Goal: Download file/media

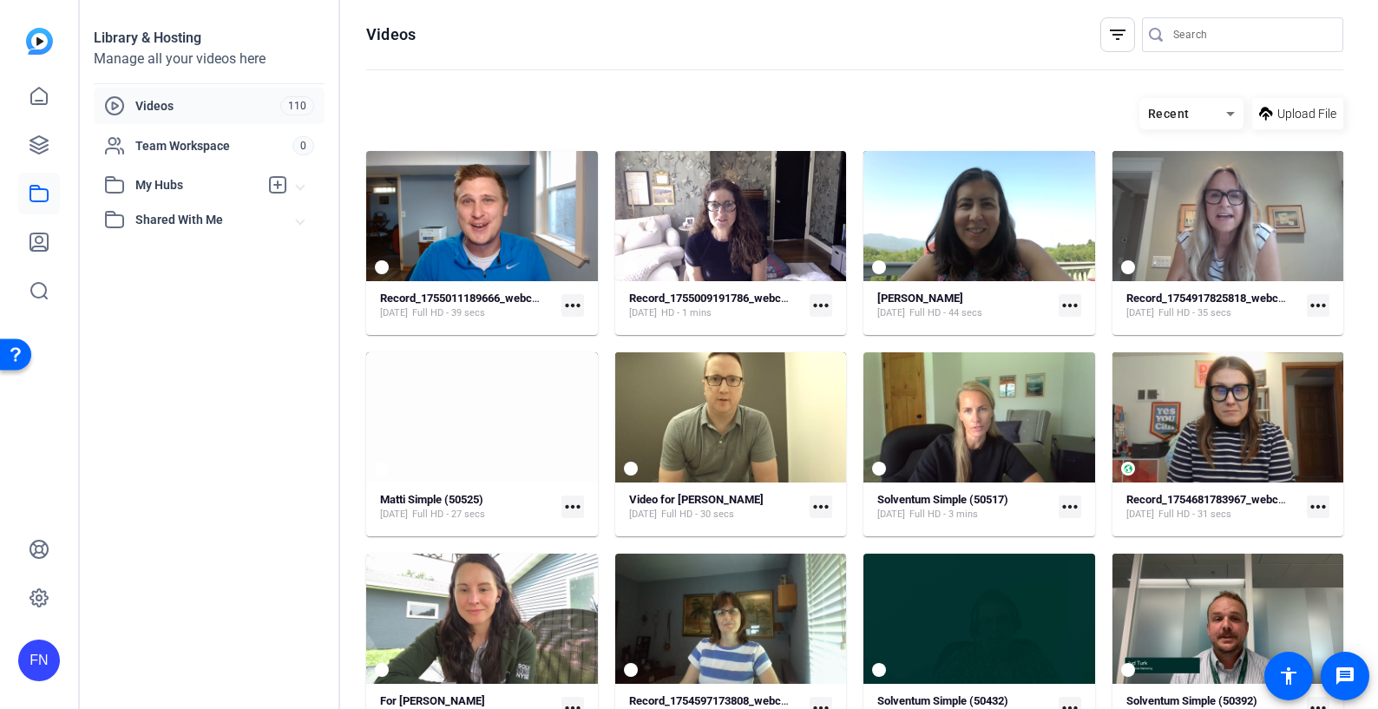
click at [39, 664] on div "FN" at bounding box center [39, 661] width 42 height 42
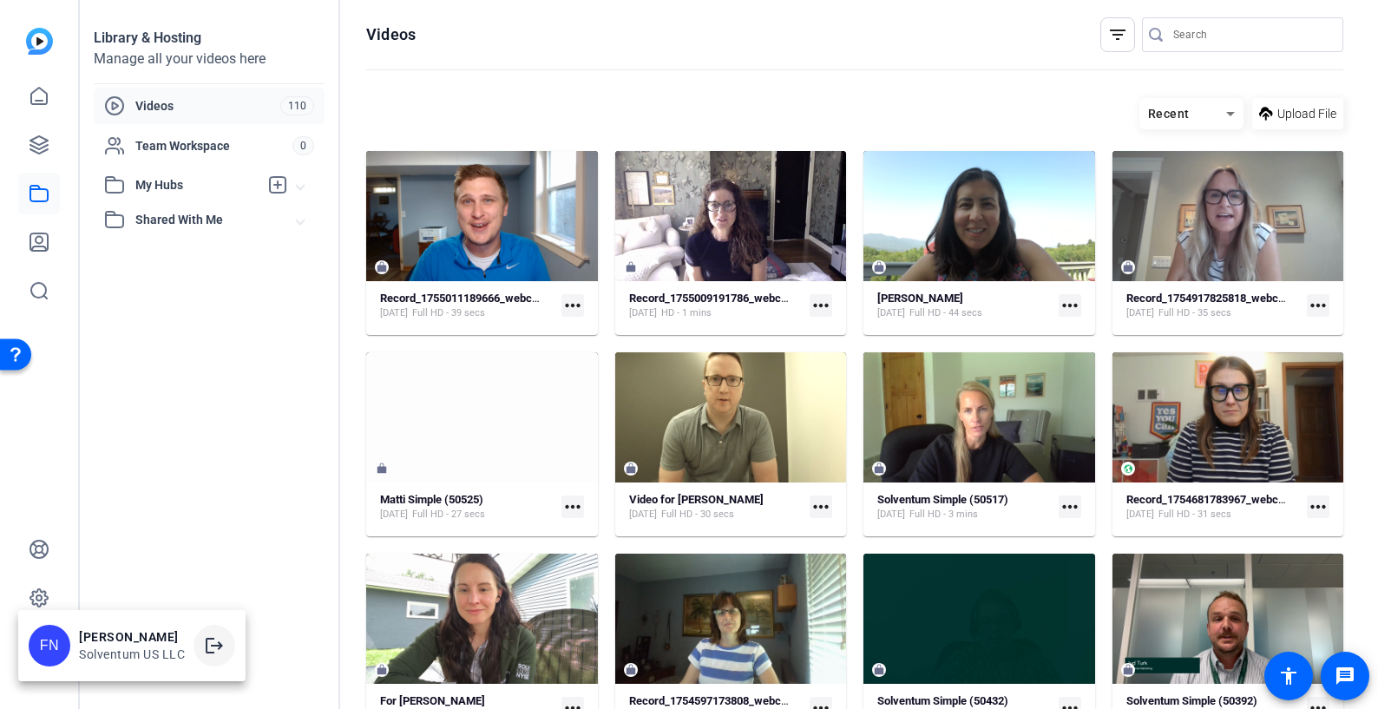
click at [211, 642] on mat-icon "logout" at bounding box center [214, 645] width 21 height 21
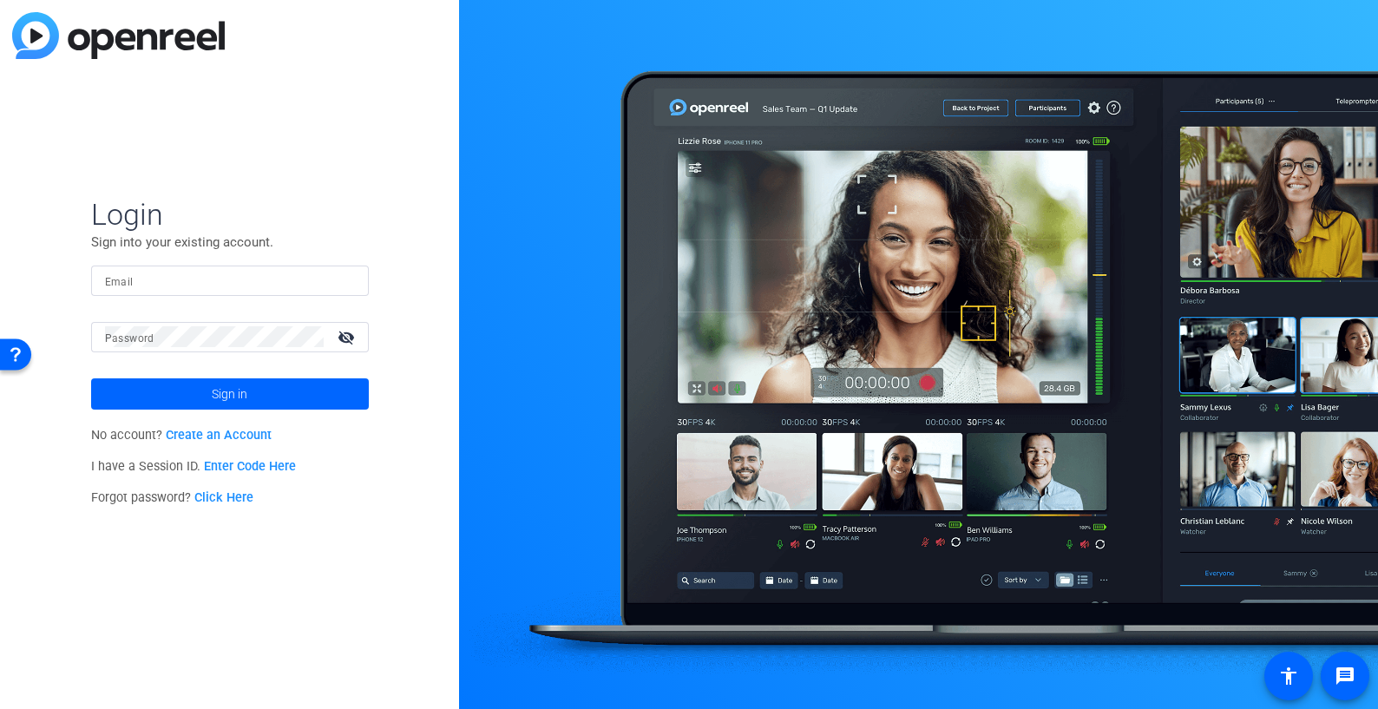
click at [204, 270] on input "Email" at bounding box center [230, 280] width 250 height 21
type input "[EMAIL_ADDRESS][DOMAIN_NAME]"
click at [91, 378] on button "Sign in" at bounding box center [230, 393] width 278 height 31
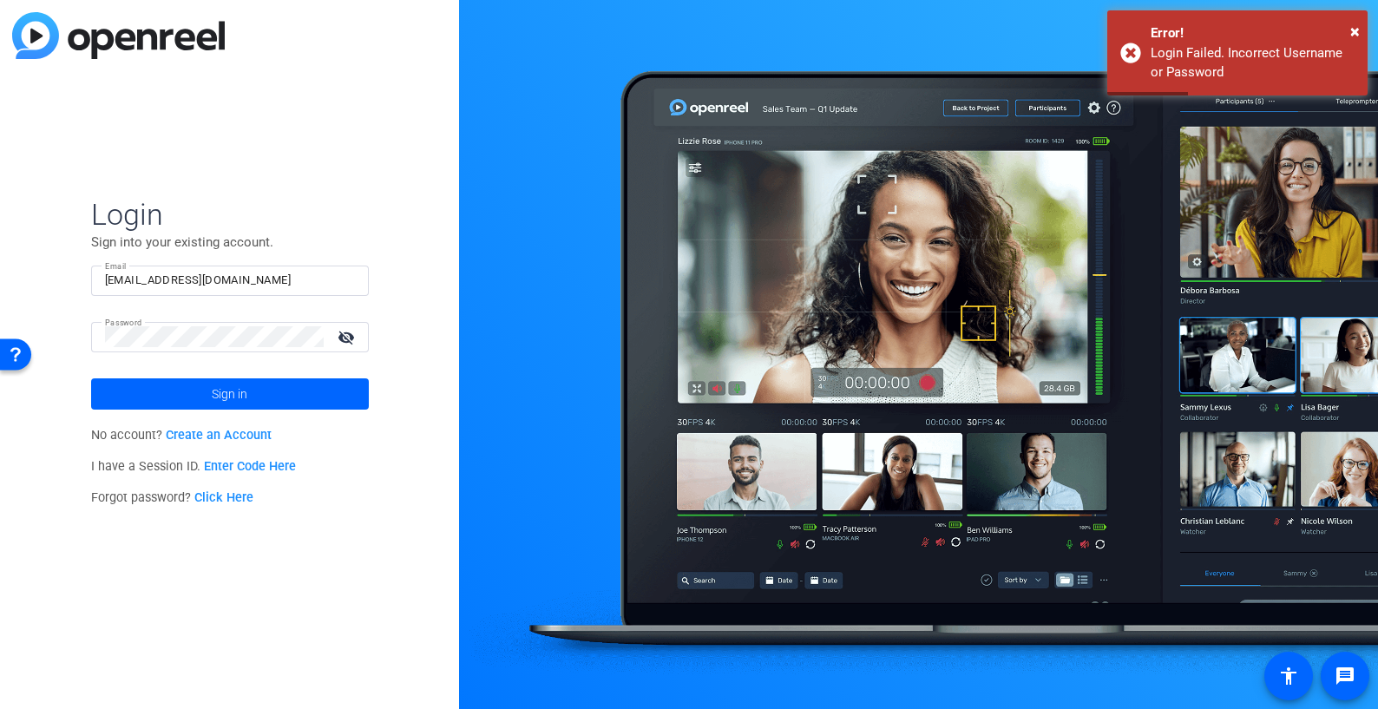
click at [260, 296] on mat-form-field "Email [EMAIL_ADDRESS][DOMAIN_NAME]" at bounding box center [230, 294] width 278 height 56
click at [268, 278] on input "[EMAIL_ADDRESS][DOMAIN_NAME]" at bounding box center [230, 280] width 250 height 21
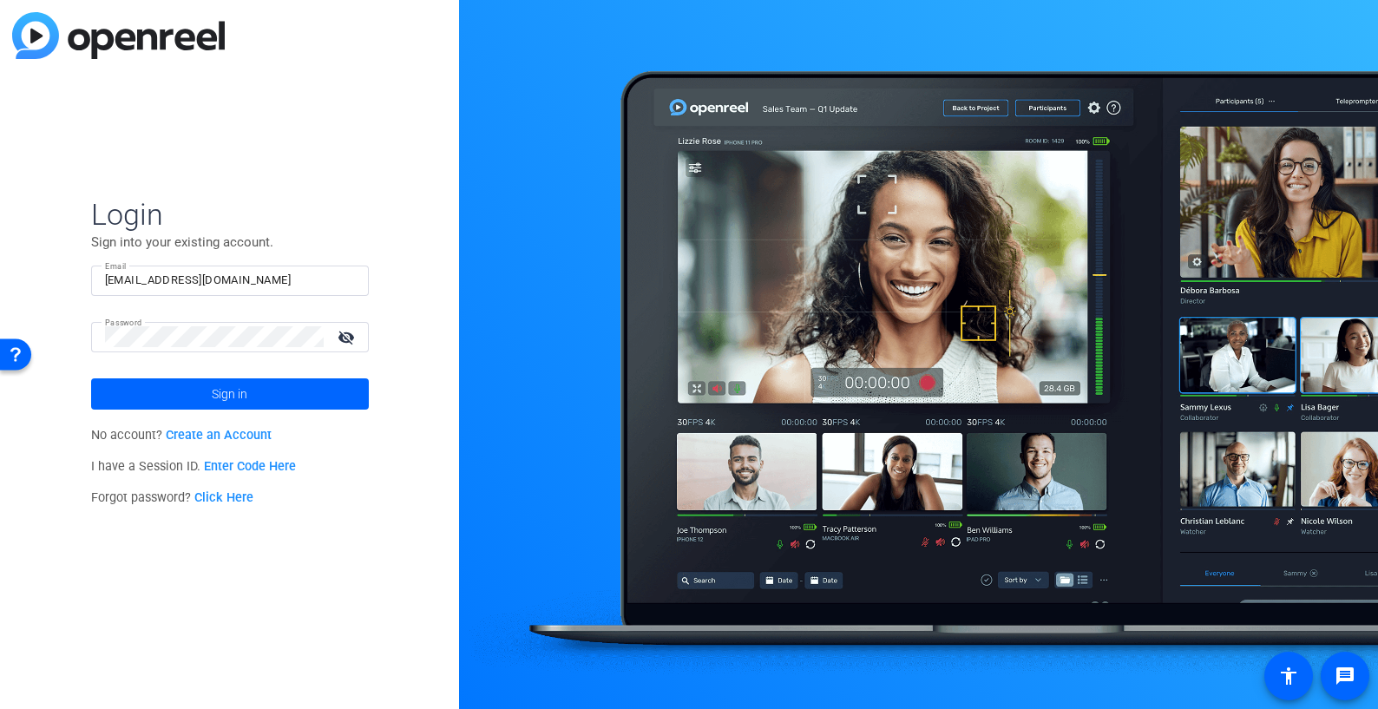
click at [355, 279] on div "Email [EMAIL_ADDRESS][DOMAIN_NAME]" at bounding box center [230, 281] width 278 height 30
drag, startPoint x: 328, startPoint y: 282, endPoint x: 66, endPoint y: 282, distance: 262.1
click at [66, 282] on div "Login Sign into your existing account. Email [EMAIL_ADDRESS][DOMAIN_NAME] Passw…" at bounding box center [229, 354] width 459 height 709
type input "[EMAIL_ADDRESS][DOMAIN_NAME]"
click at [206, 397] on span at bounding box center [230, 394] width 278 height 42
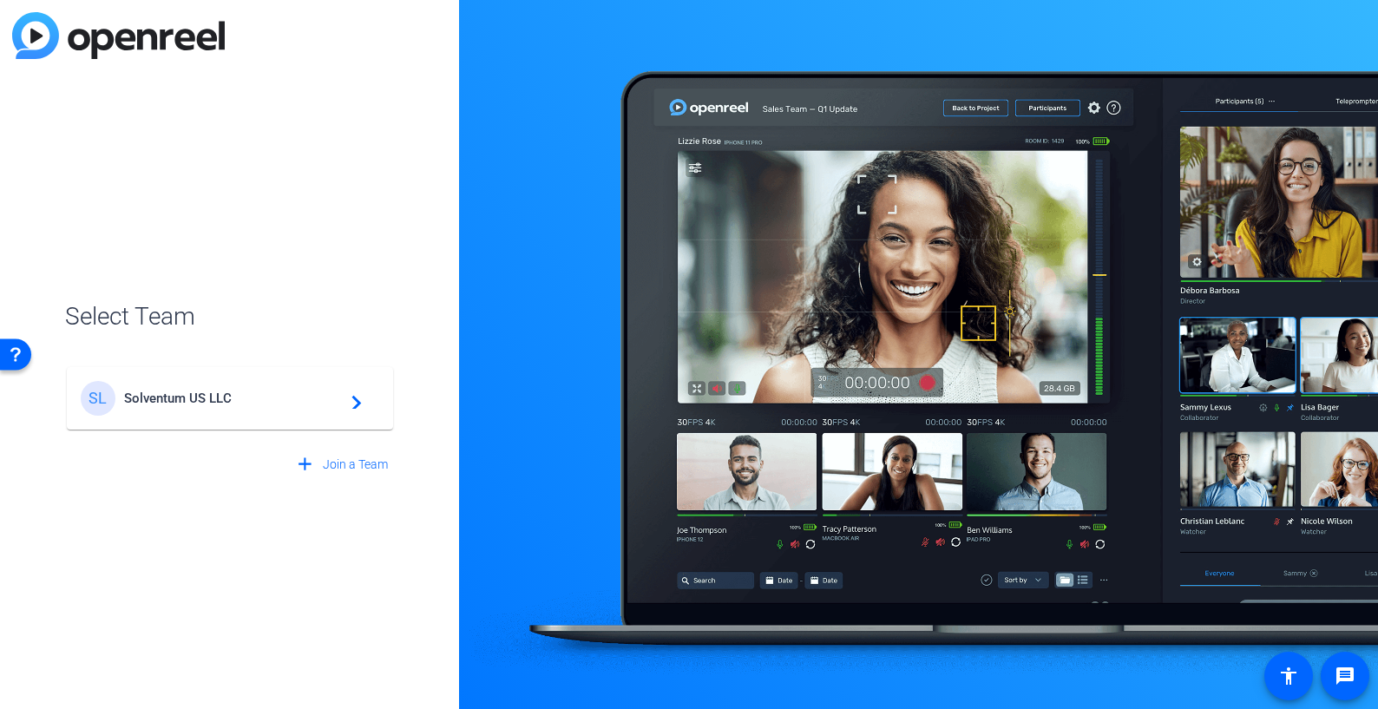
click at [206, 397] on span "Solventum US LLC" at bounding box center [232, 399] width 217 height 16
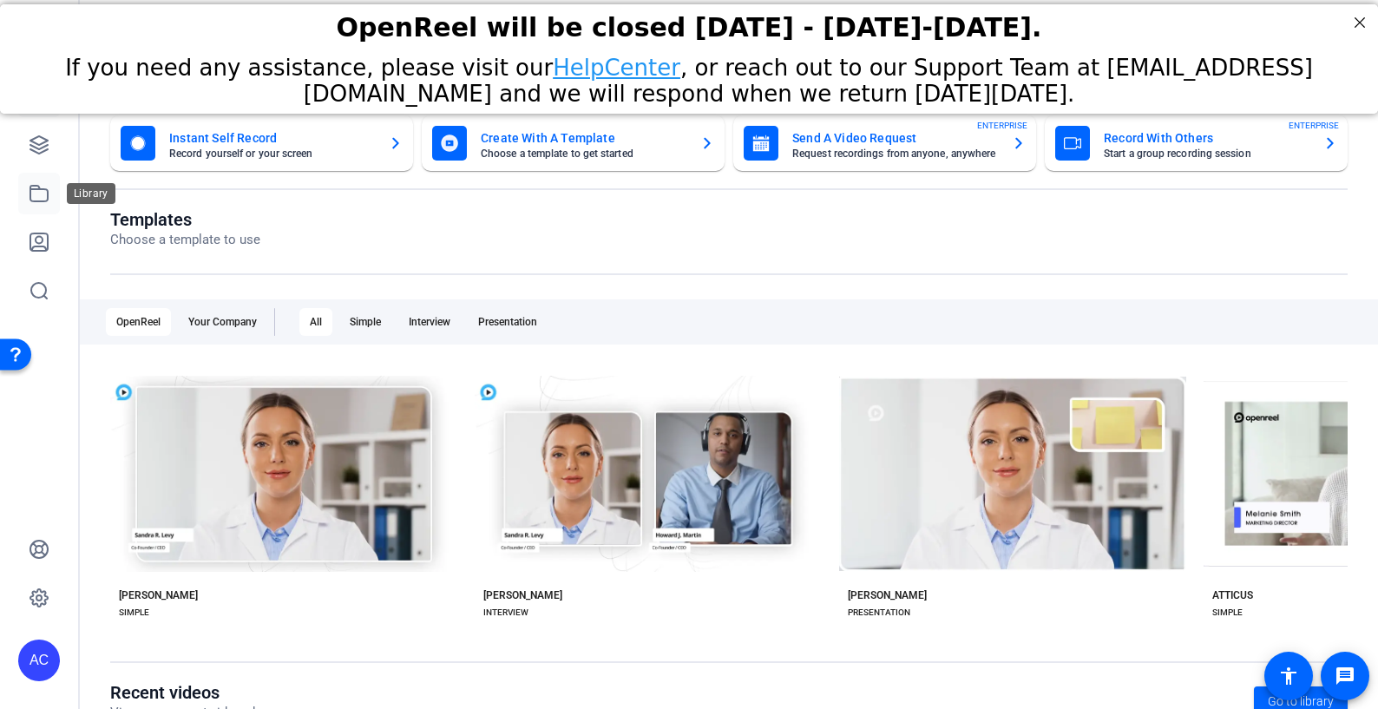
click at [37, 192] on icon at bounding box center [39, 193] width 21 height 21
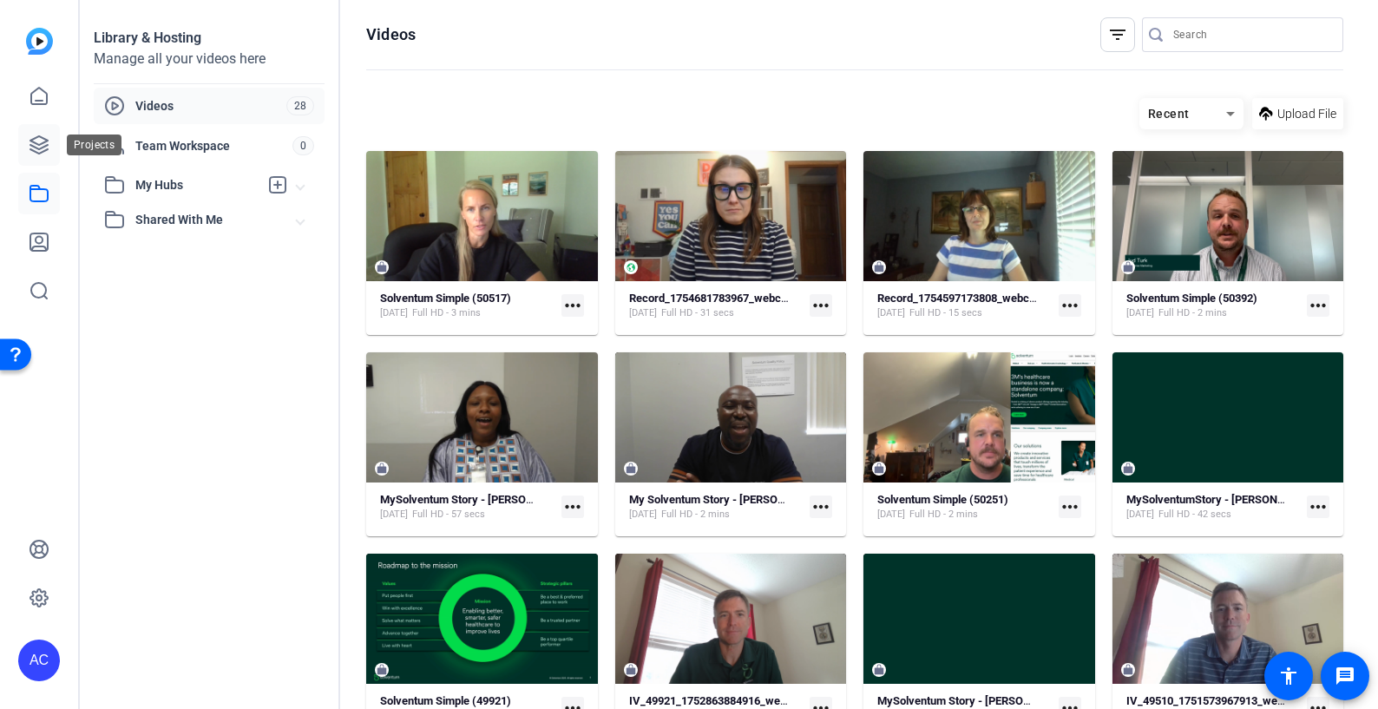
click at [36, 142] on icon at bounding box center [38, 144] width 17 height 17
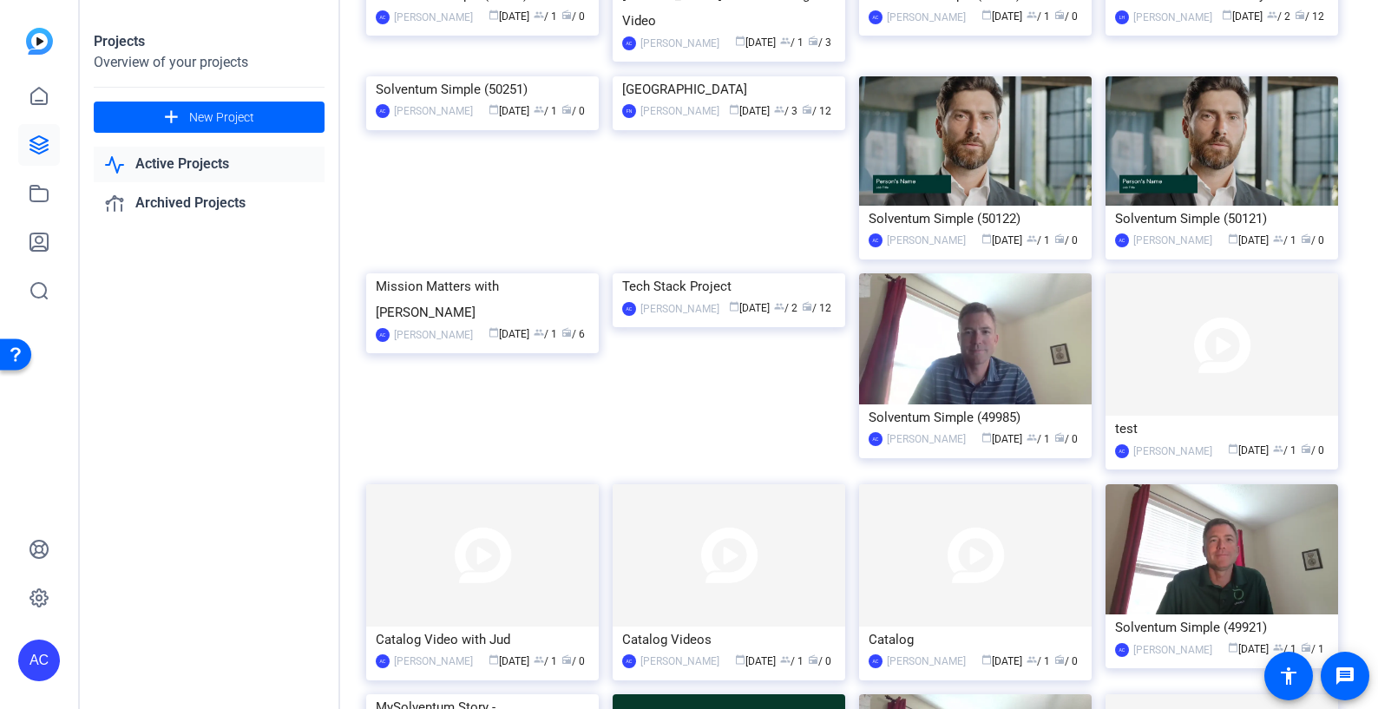
scroll to position [174, 0]
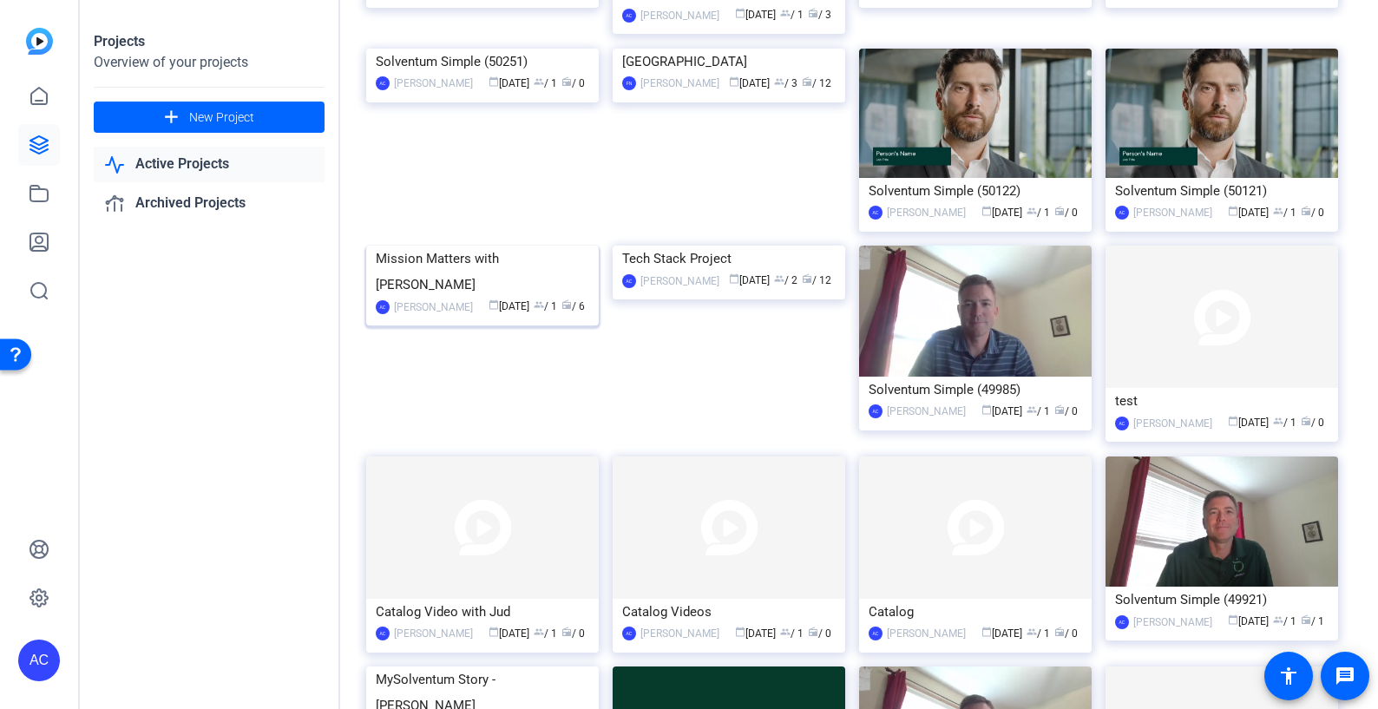
click at [503, 246] on img at bounding box center [482, 246] width 233 height 0
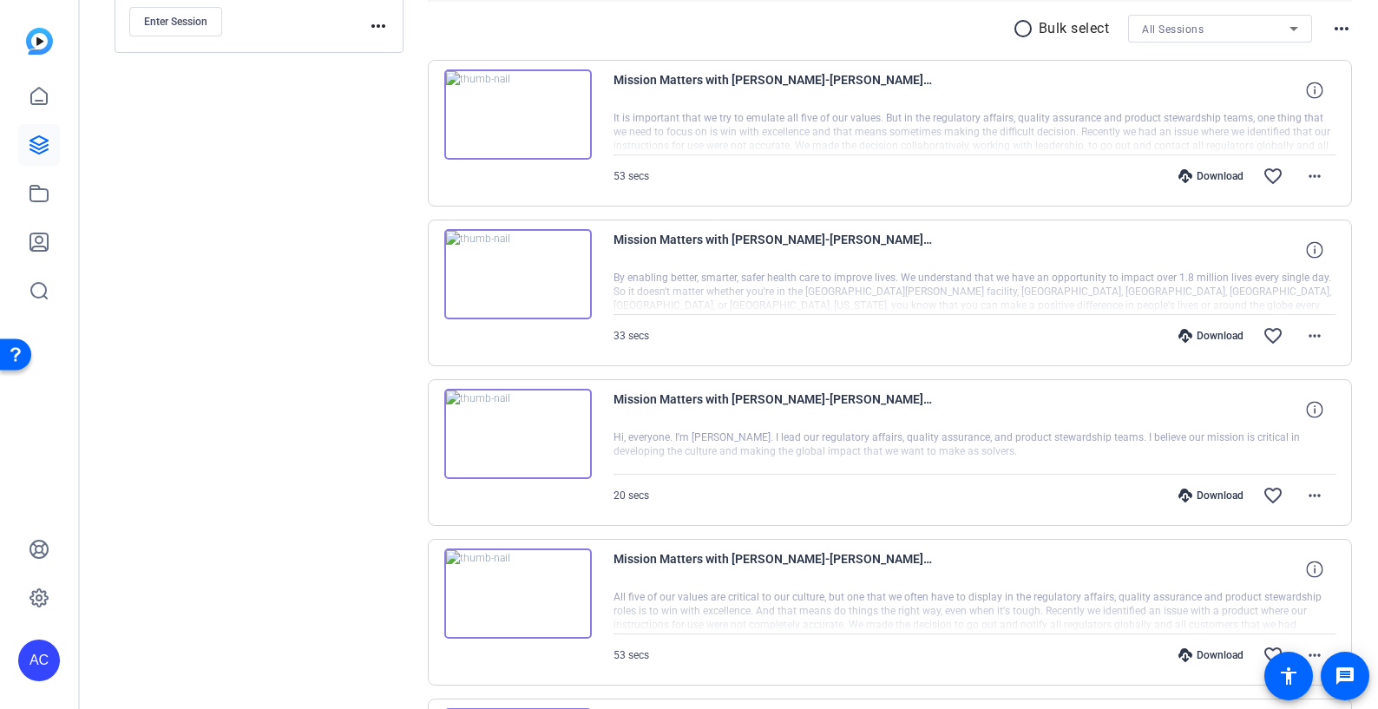
scroll to position [253, 0]
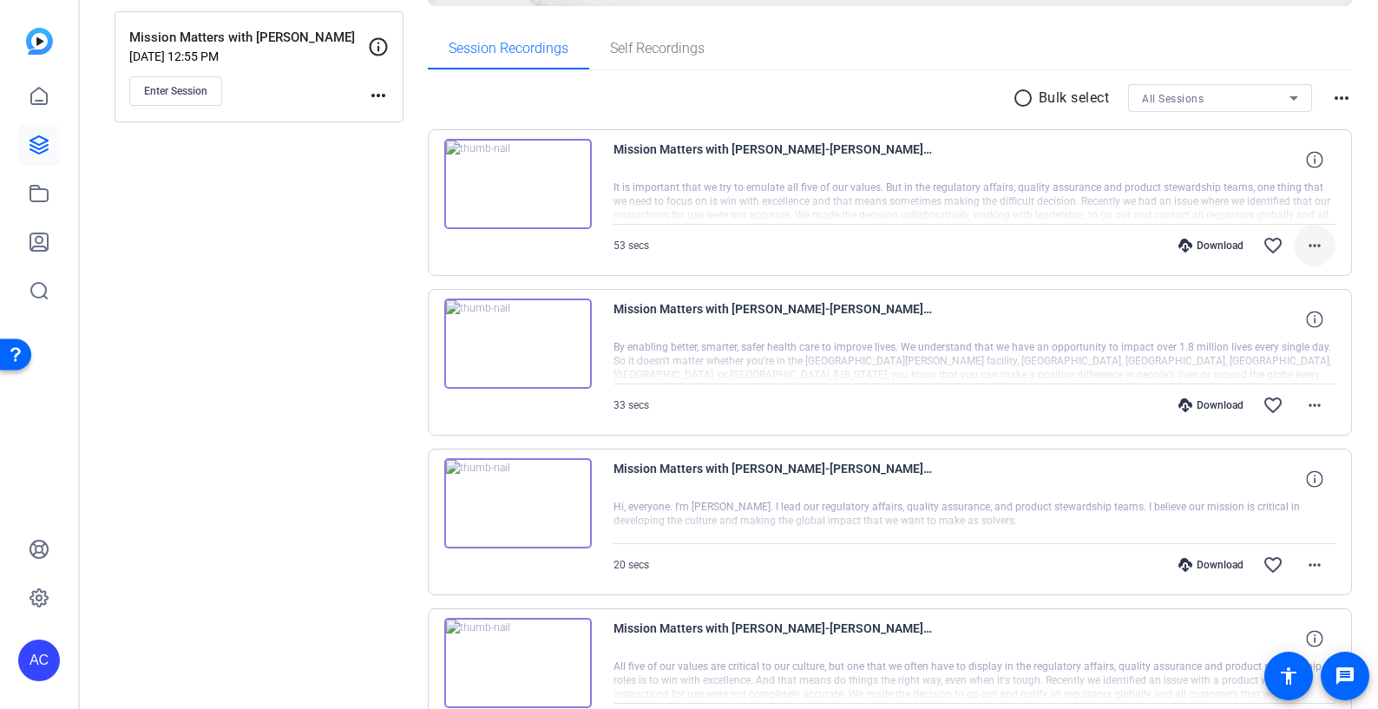
click at [1319, 241] on mat-icon "more_horiz" at bounding box center [1314, 245] width 21 height 21
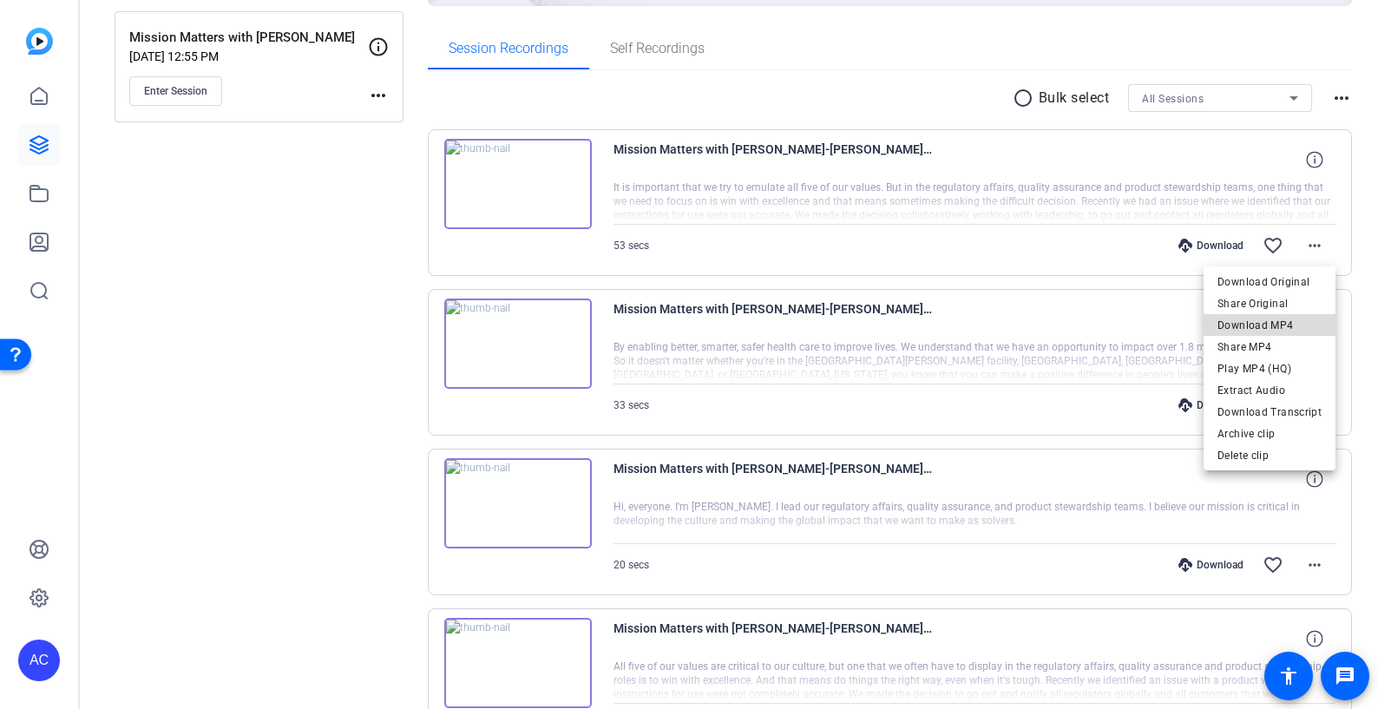
click at [1294, 319] on span "Download MP4" at bounding box center [1270, 325] width 104 height 21
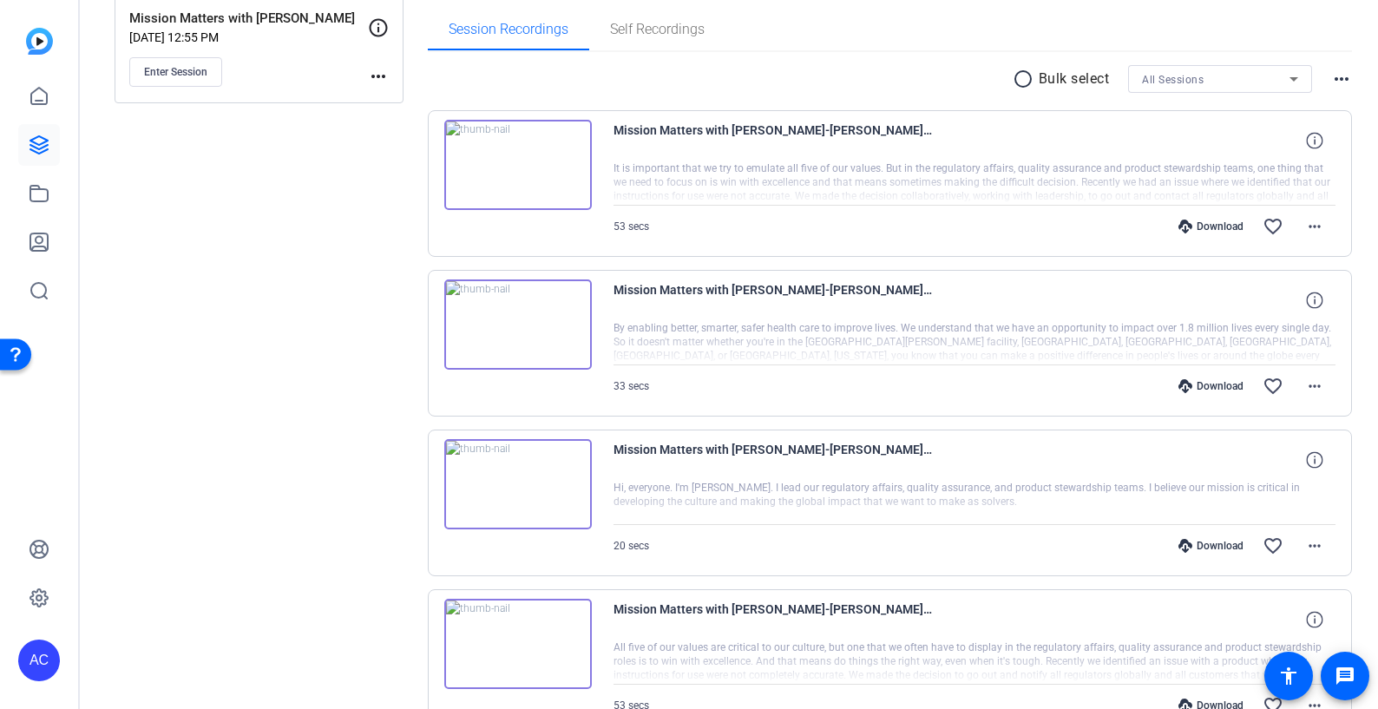
scroll to position [273, 0]
click at [1322, 384] on mat-icon "more_horiz" at bounding box center [1314, 384] width 21 height 21
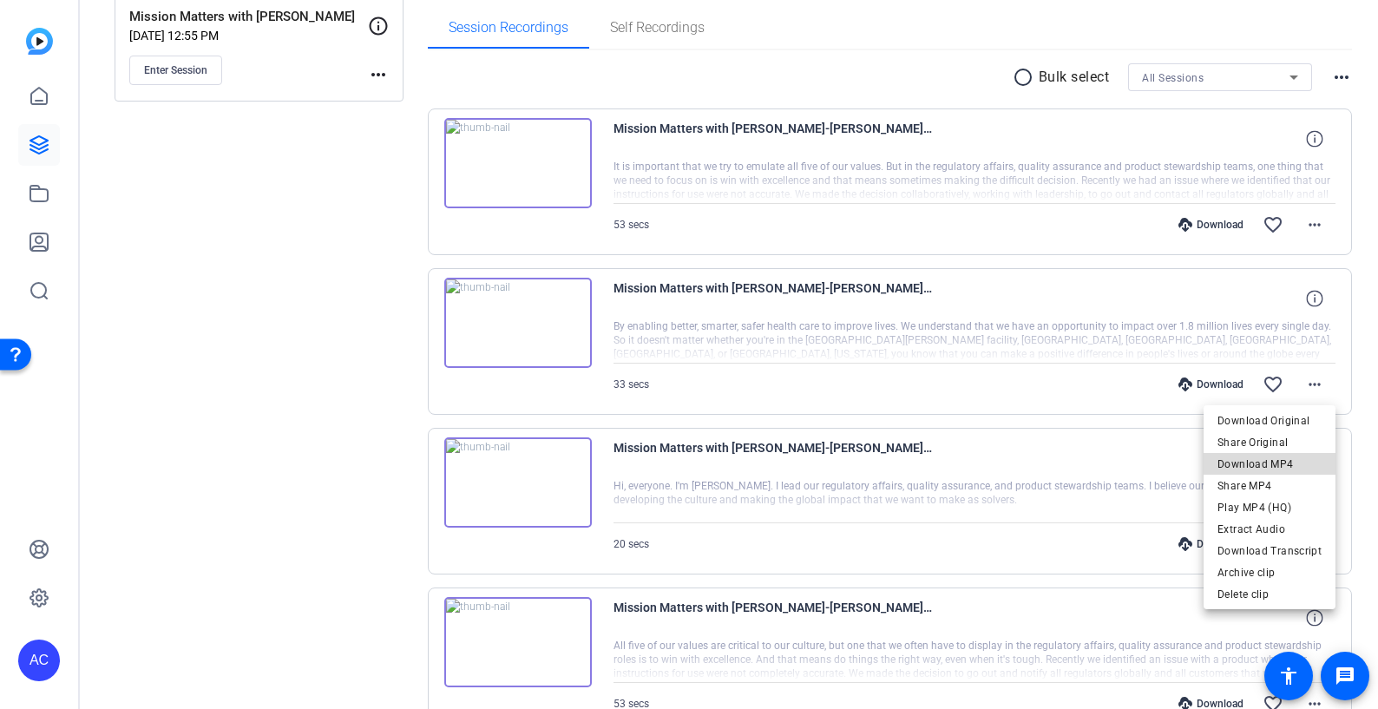
click at [1292, 457] on span "Download MP4" at bounding box center [1270, 464] width 104 height 21
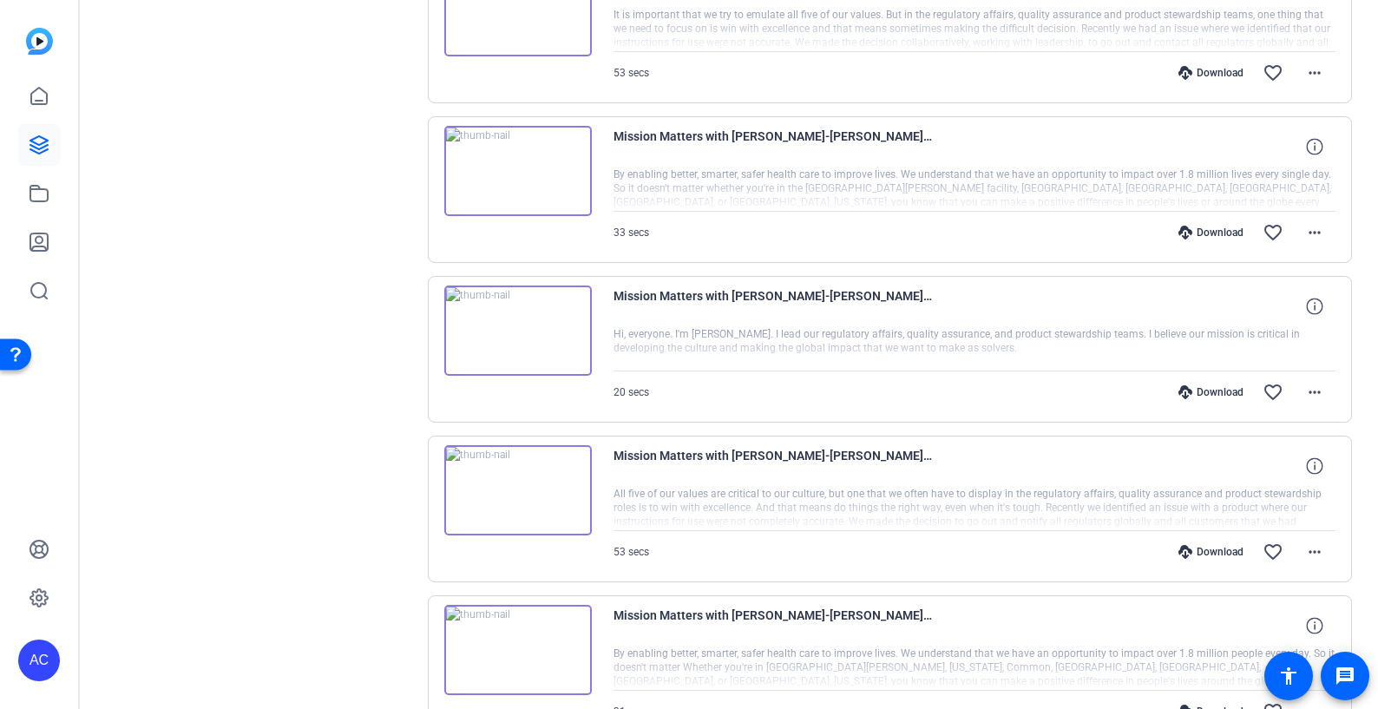
scroll to position [432, 0]
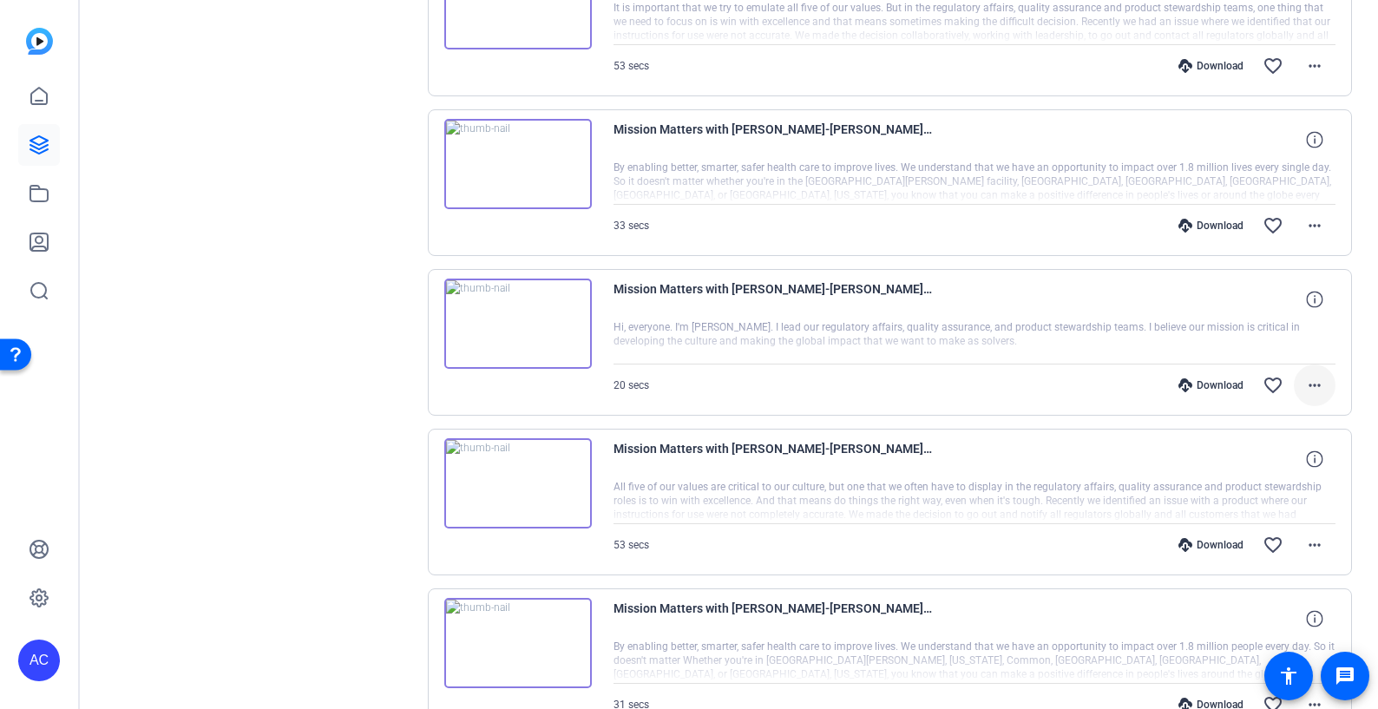
click at [1310, 384] on mat-icon "more_horiz" at bounding box center [1314, 385] width 21 height 21
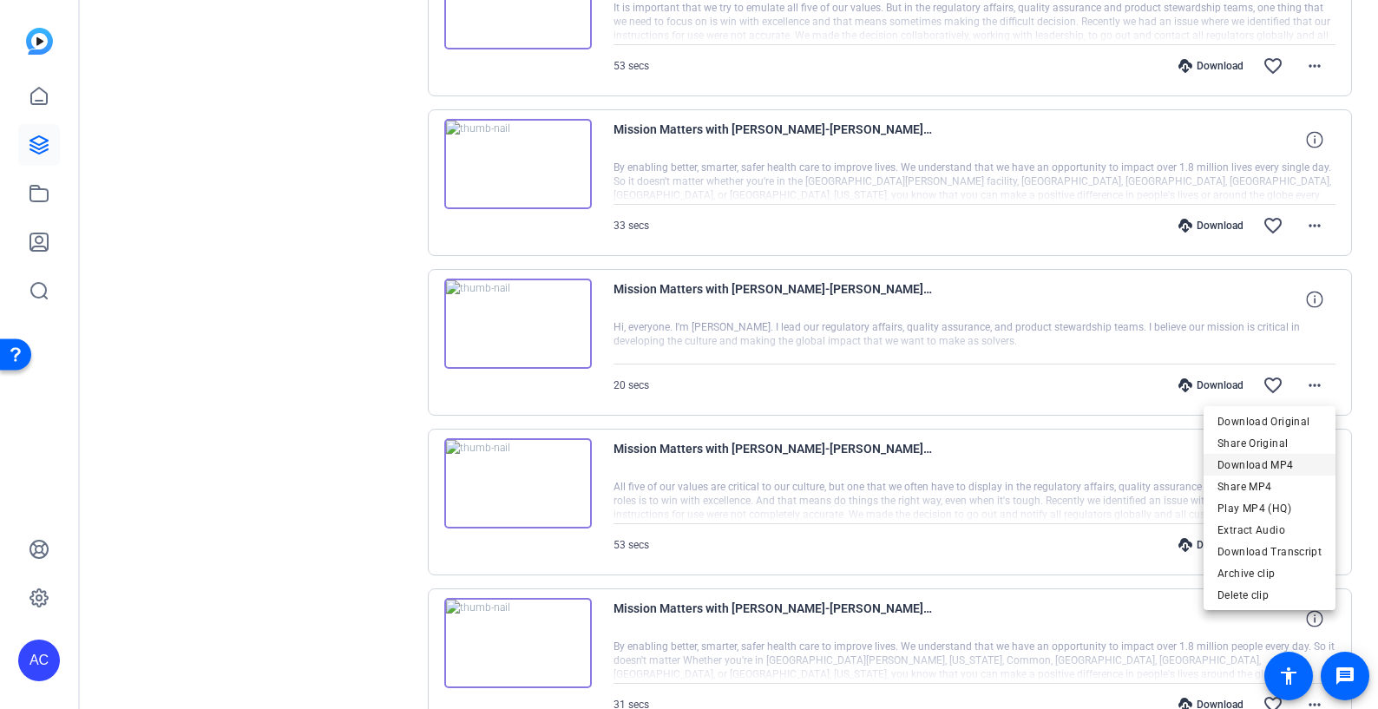
click at [1298, 465] on span "Download MP4" at bounding box center [1270, 465] width 104 height 21
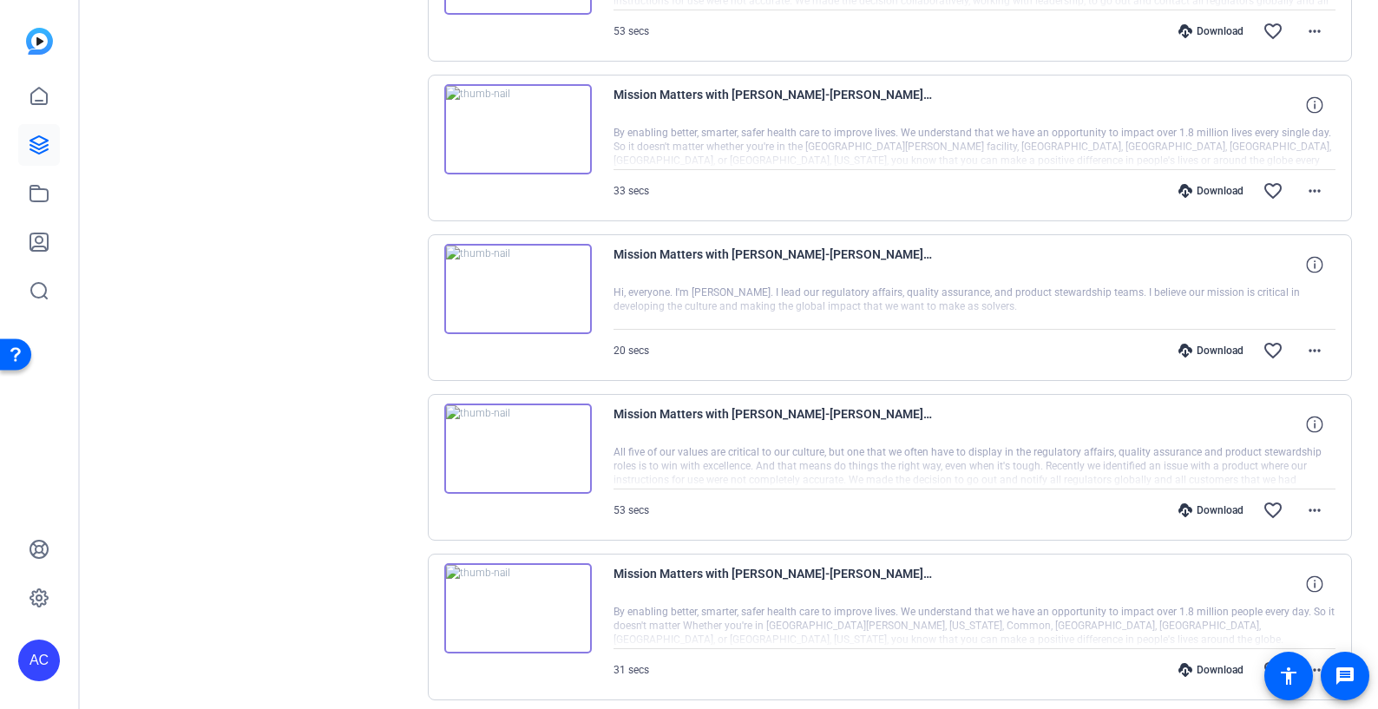
scroll to position [485, 0]
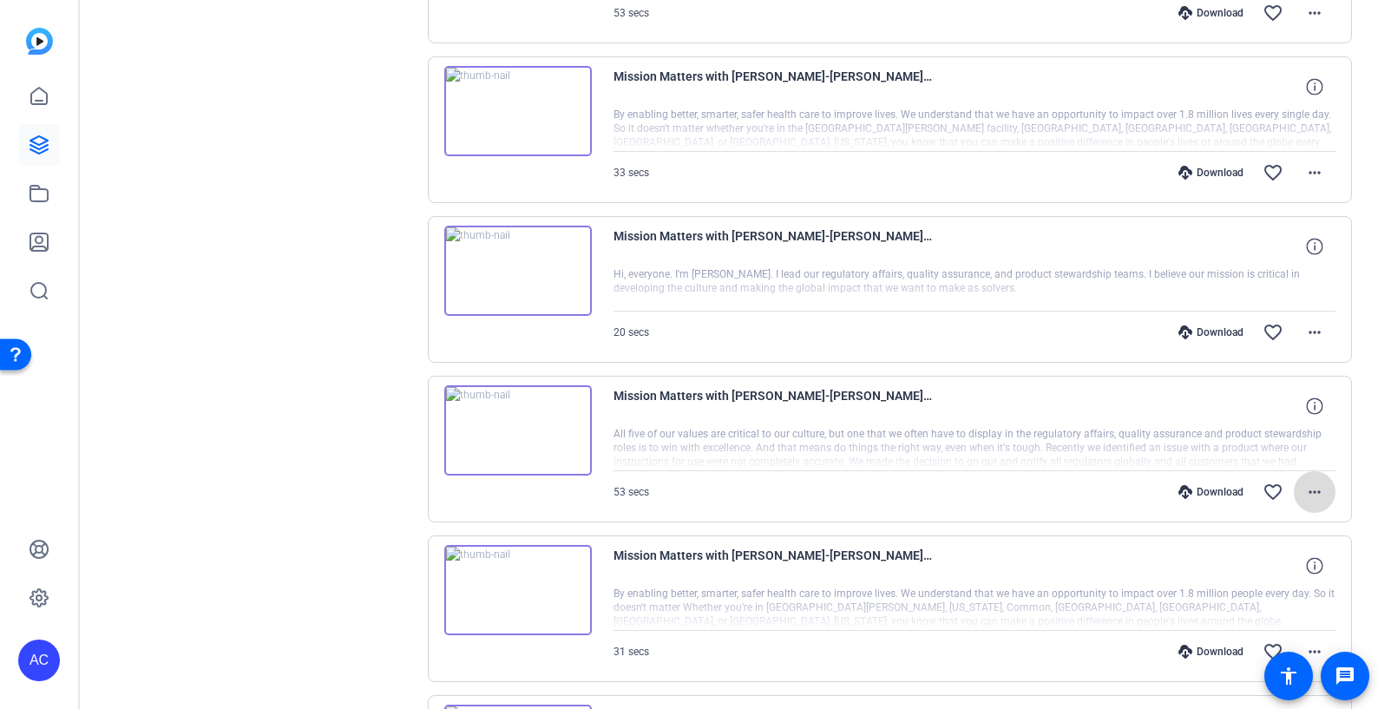
click at [1314, 488] on mat-icon "more_horiz" at bounding box center [1314, 492] width 21 height 21
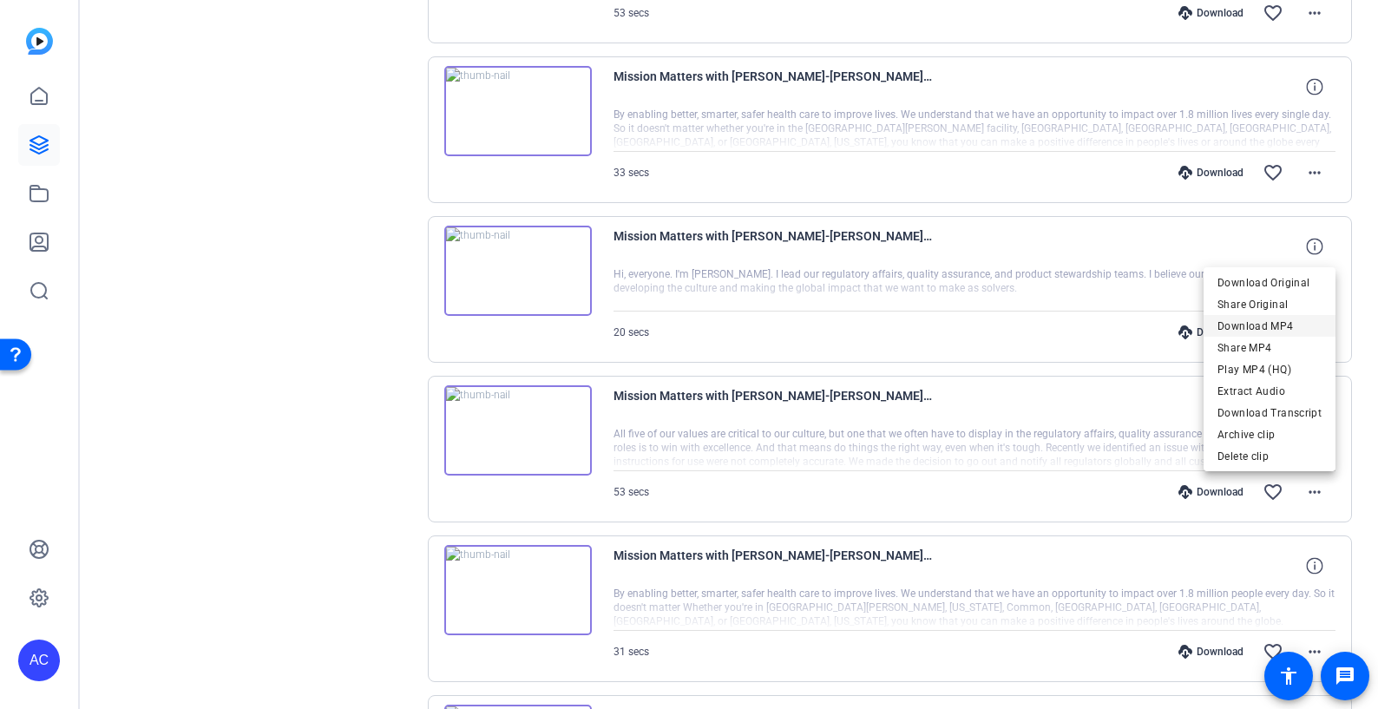
click at [1290, 321] on span "Download MP4" at bounding box center [1270, 326] width 104 height 21
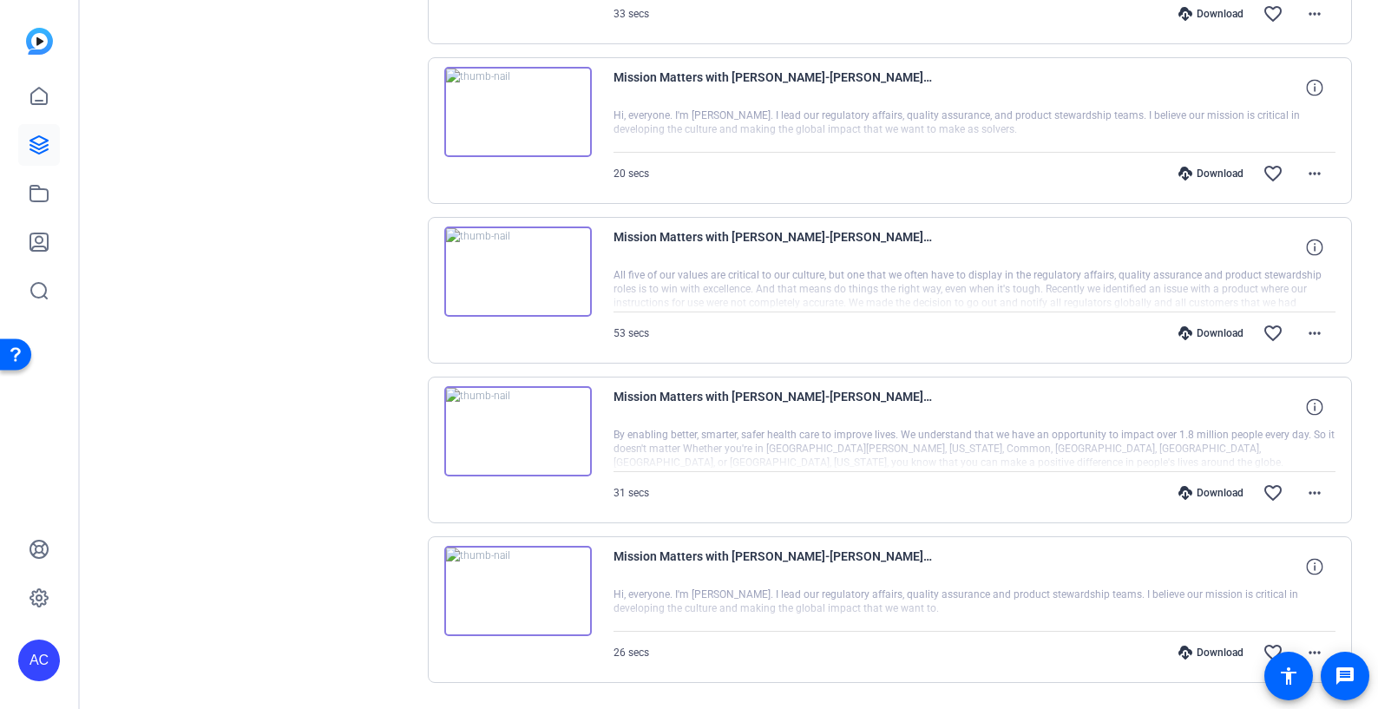
scroll to position [672, 0]
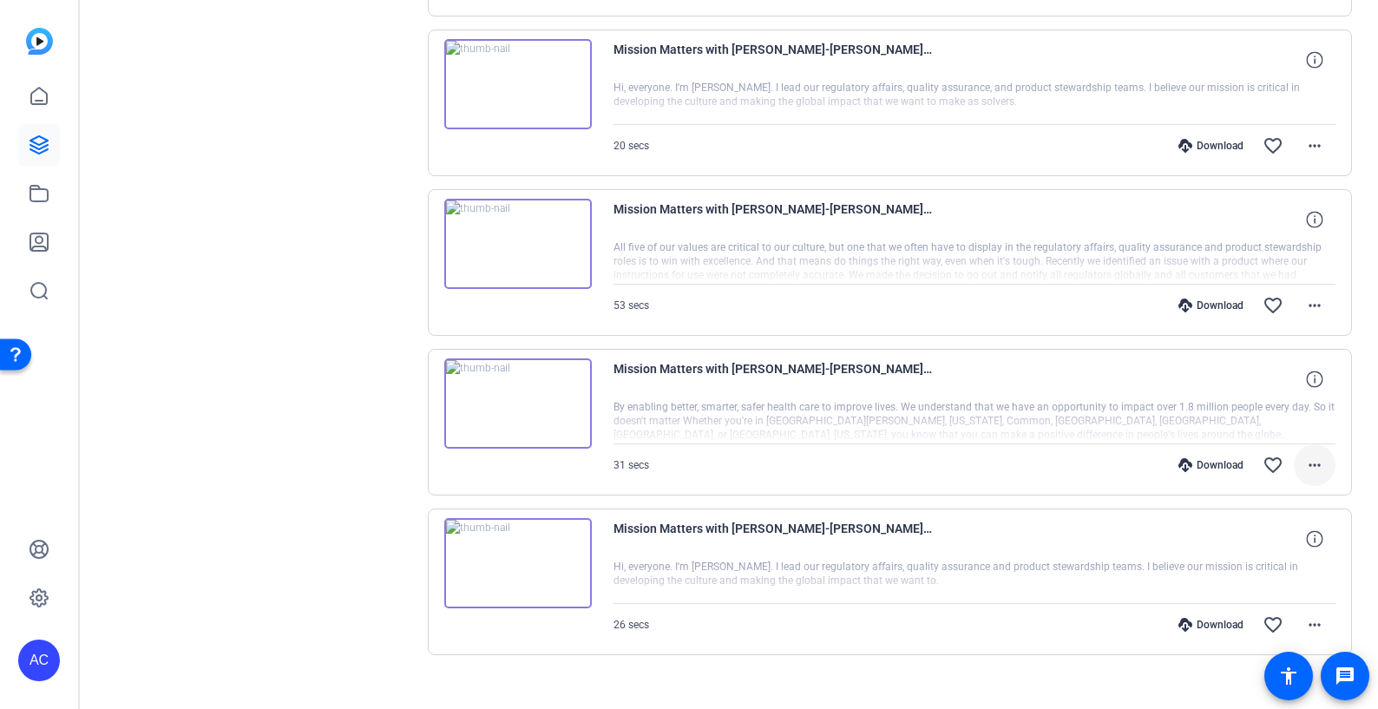
click at [1311, 465] on mat-icon "more_horiz" at bounding box center [1314, 465] width 21 height 21
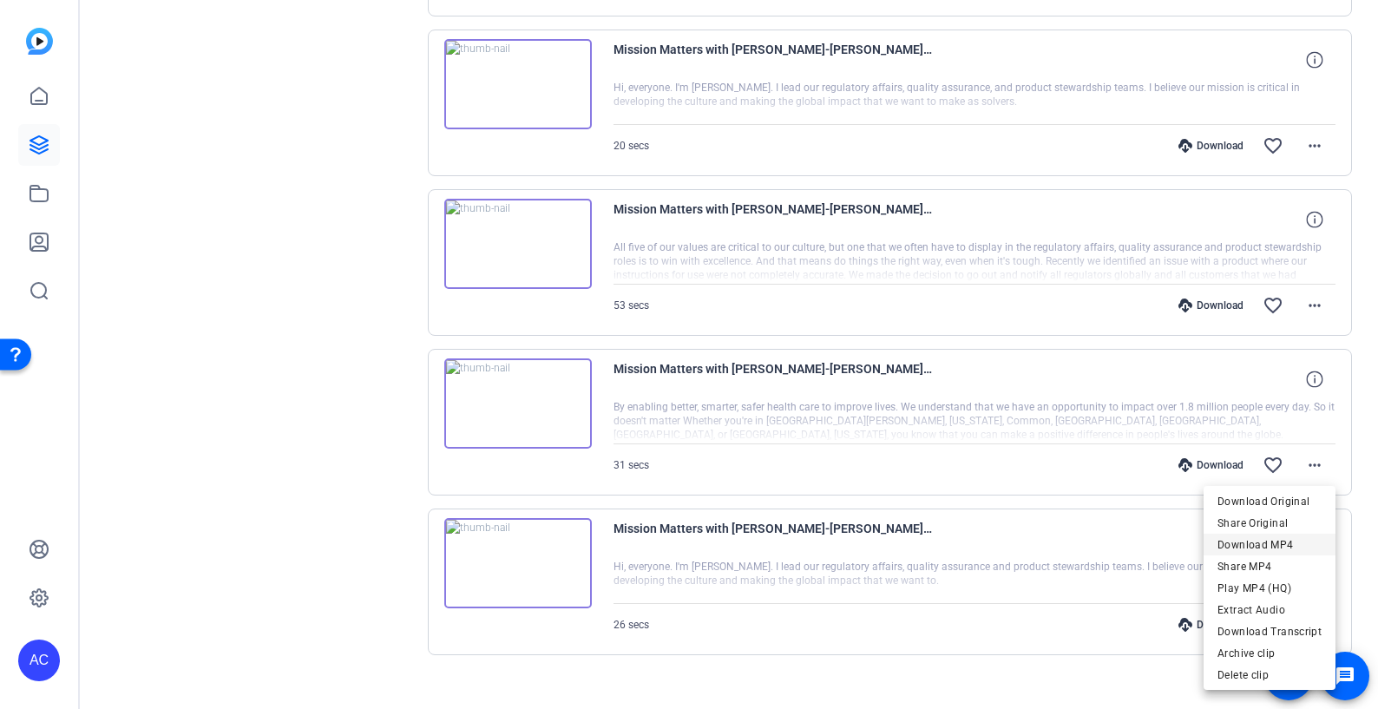
click at [1291, 546] on span "Download MP4" at bounding box center [1270, 545] width 104 height 21
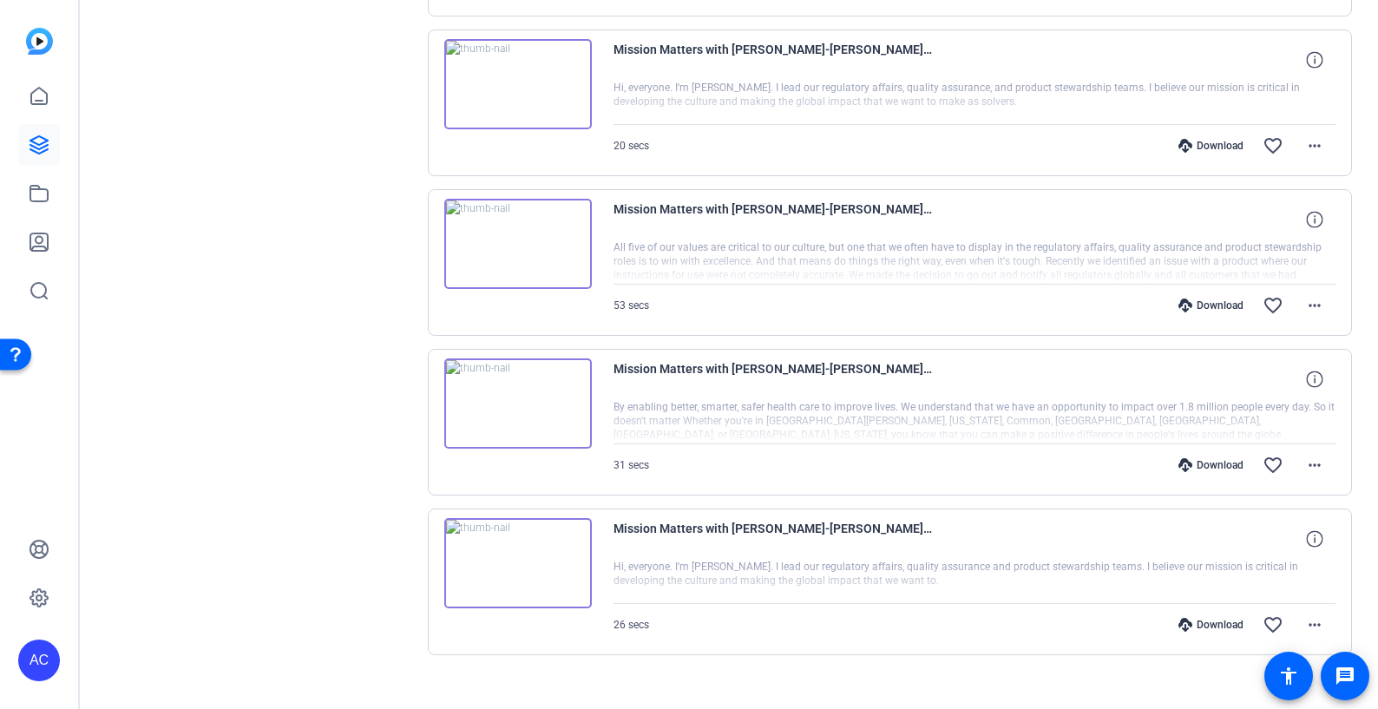
scroll to position [695, 0]
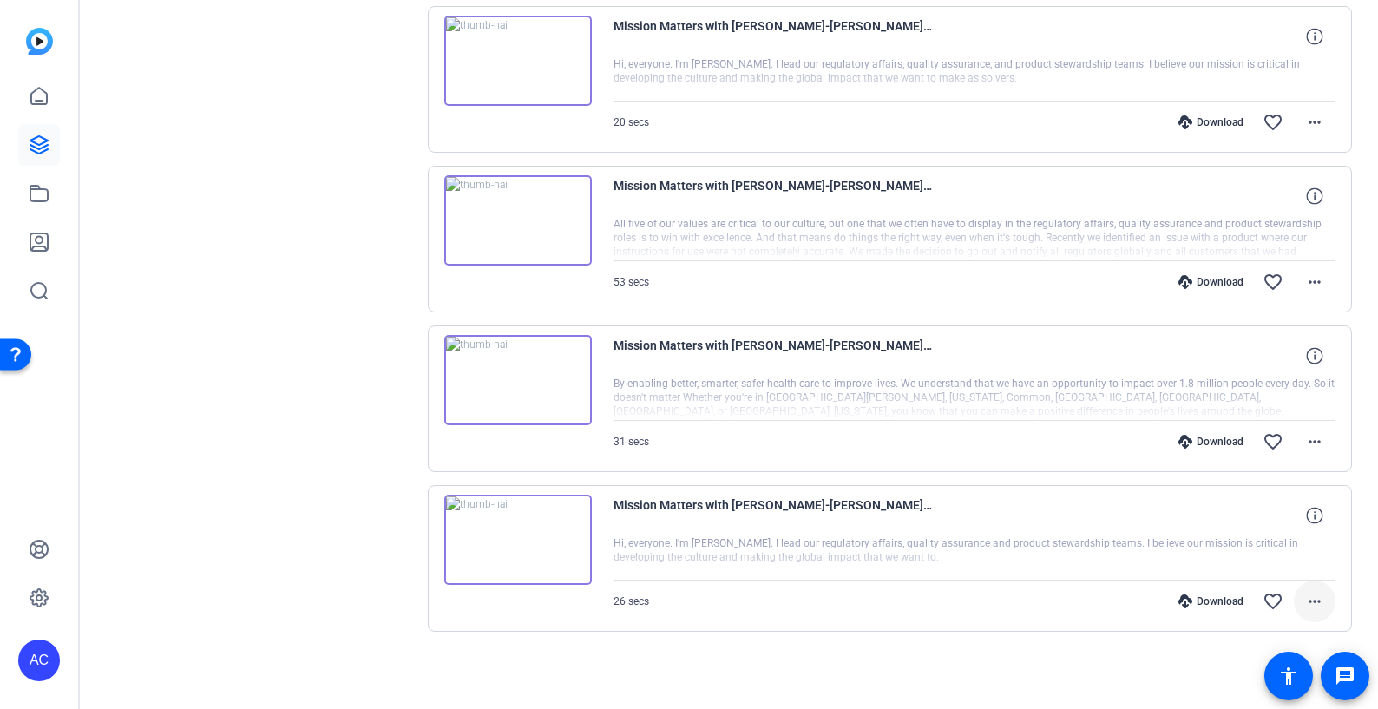
click at [1314, 596] on mat-icon "more_horiz" at bounding box center [1314, 601] width 21 height 21
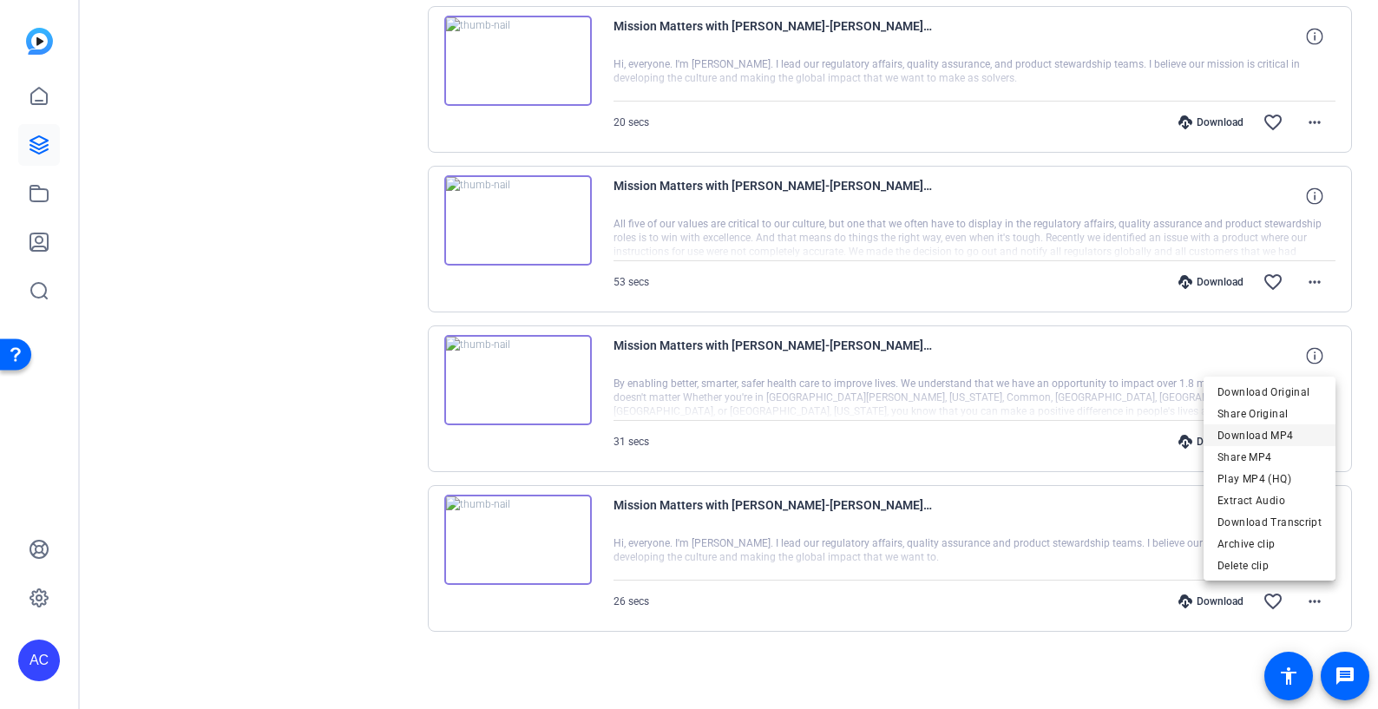
click at [1287, 437] on span "Download MP4" at bounding box center [1270, 435] width 104 height 21
